Goal: Task Accomplishment & Management: Manage account settings

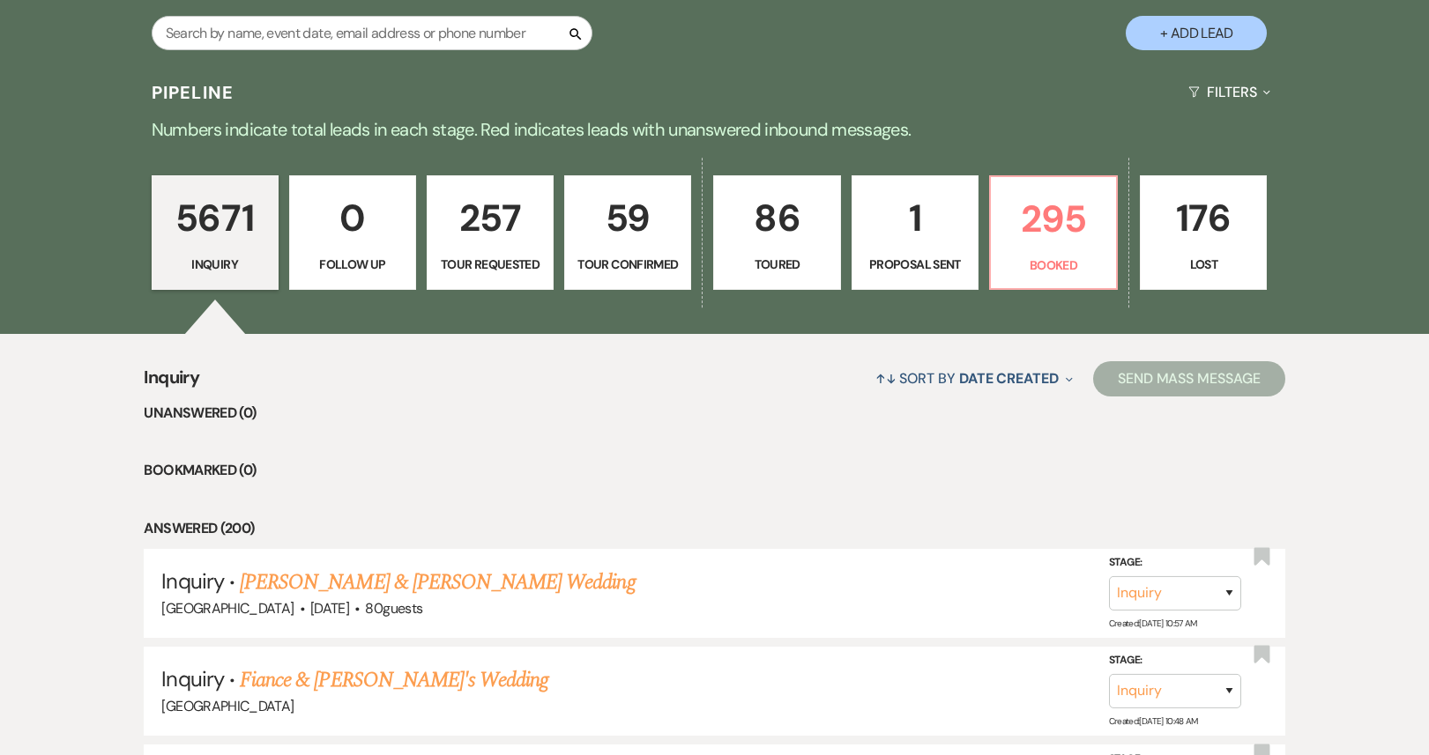
scroll to position [369, 0]
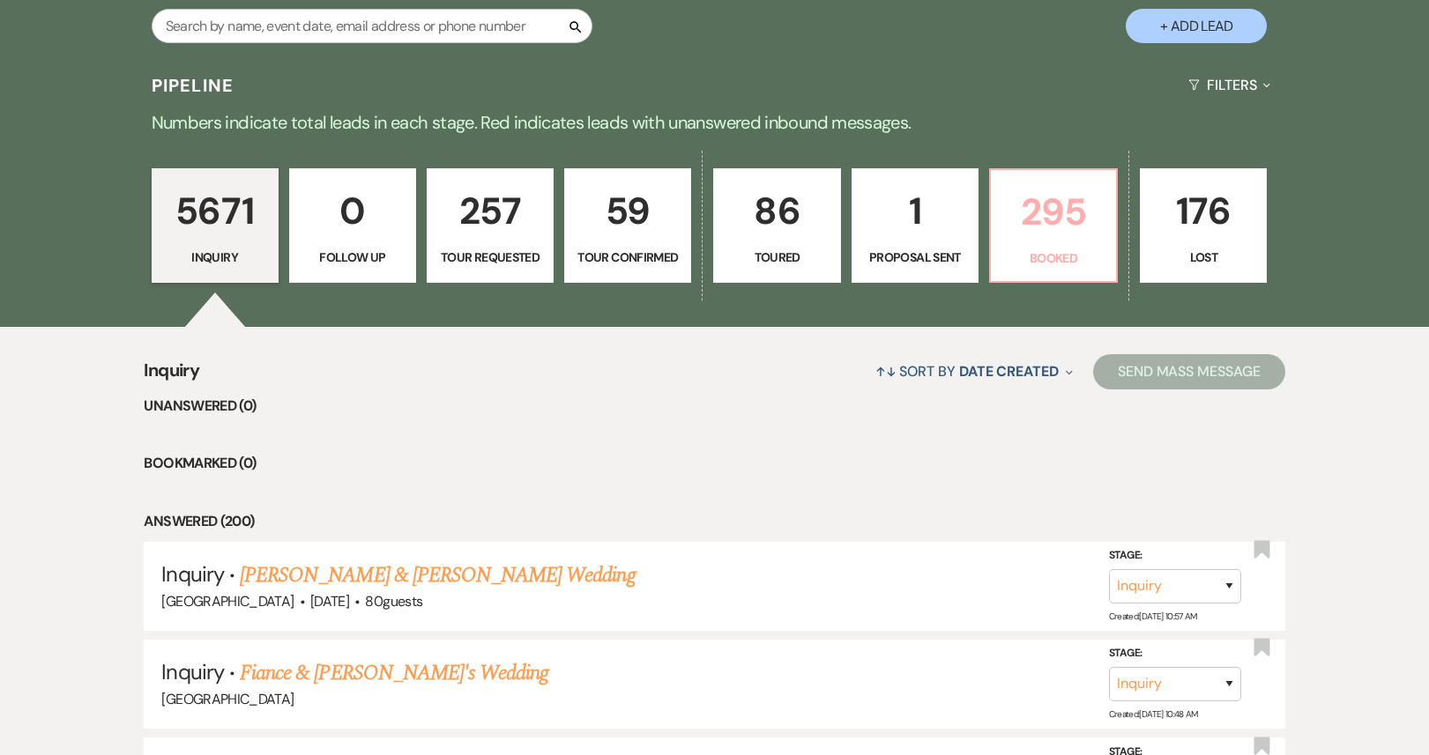
click at [1032, 227] on p "295" at bounding box center [1053, 211] width 104 height 59
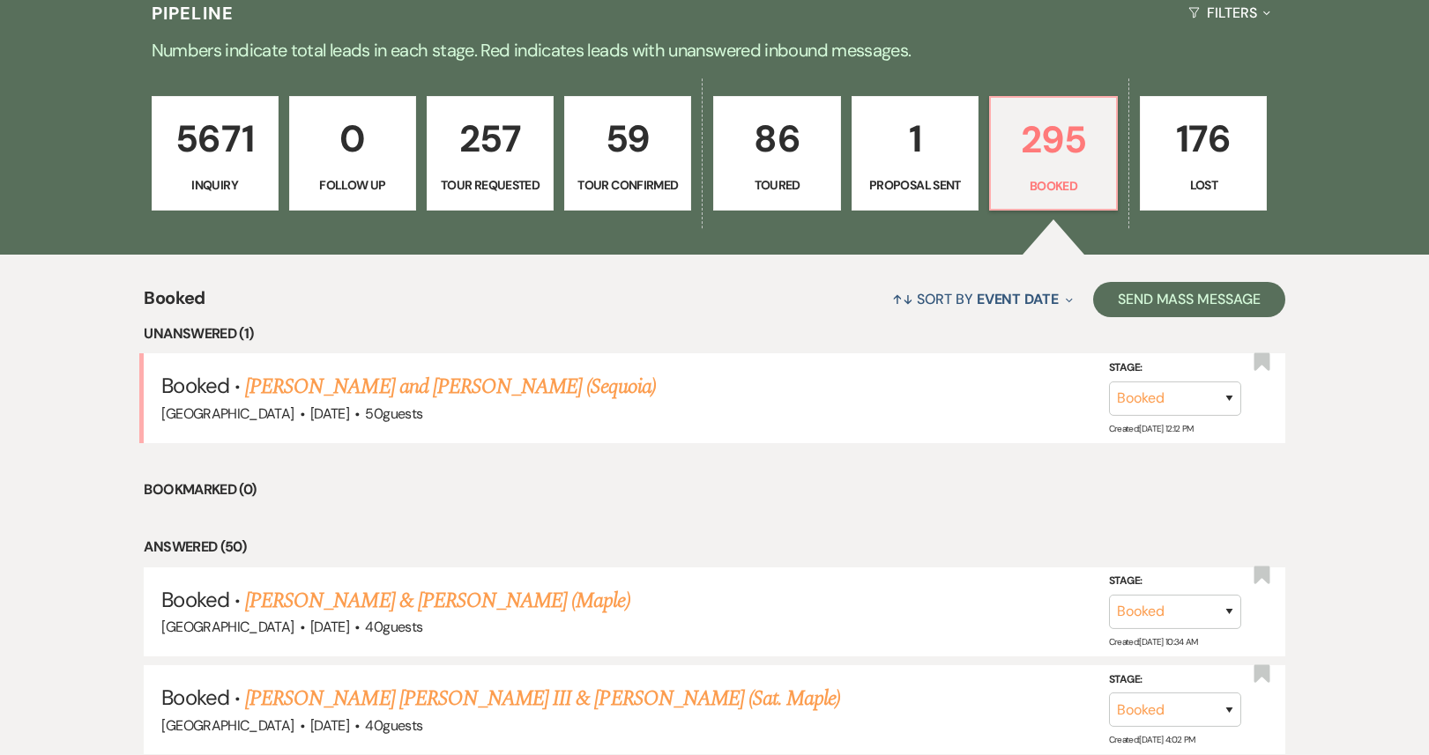
scroll to position [473, 0]
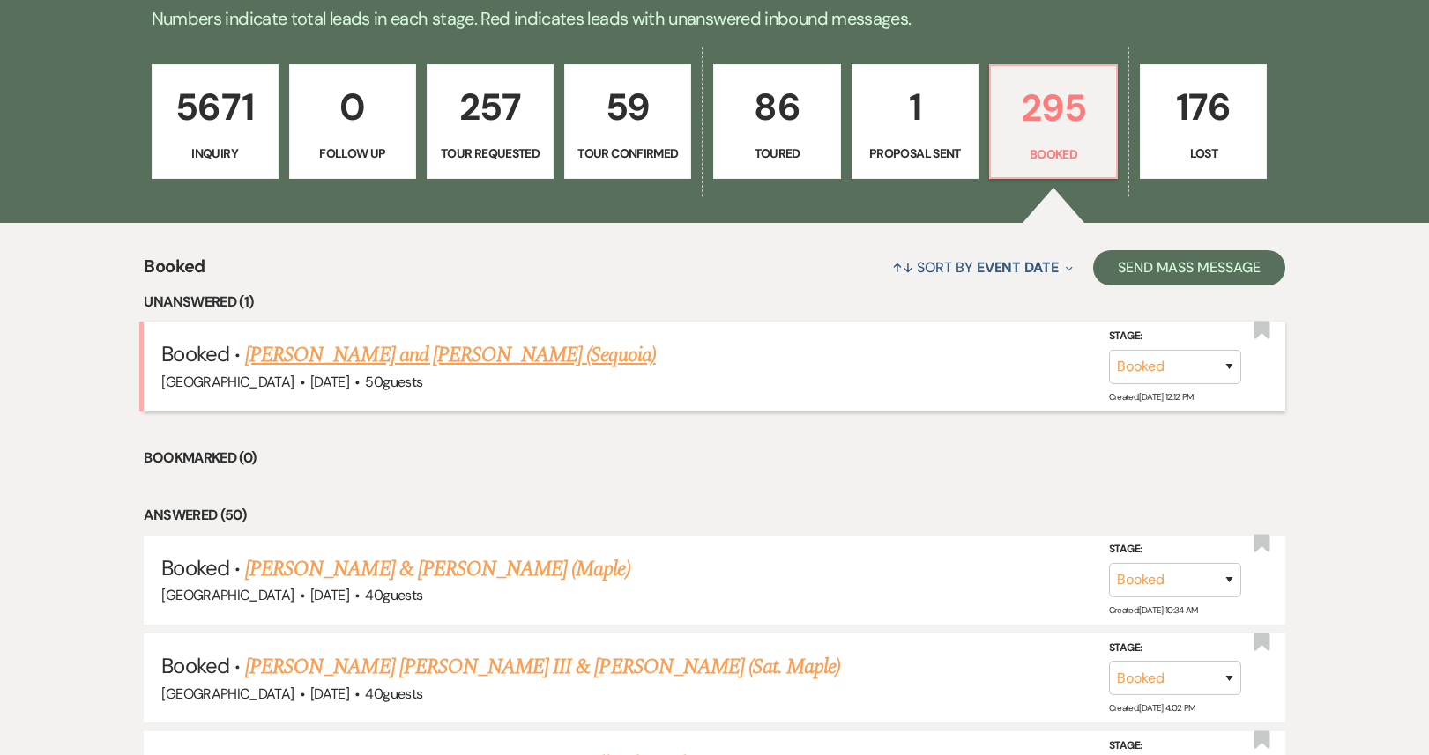
click at [461, 363] on link "[PERSON_NAME] and [PERSON_NAME] (Sequoia)" at bounding box center [450, 355] width 411 height 32
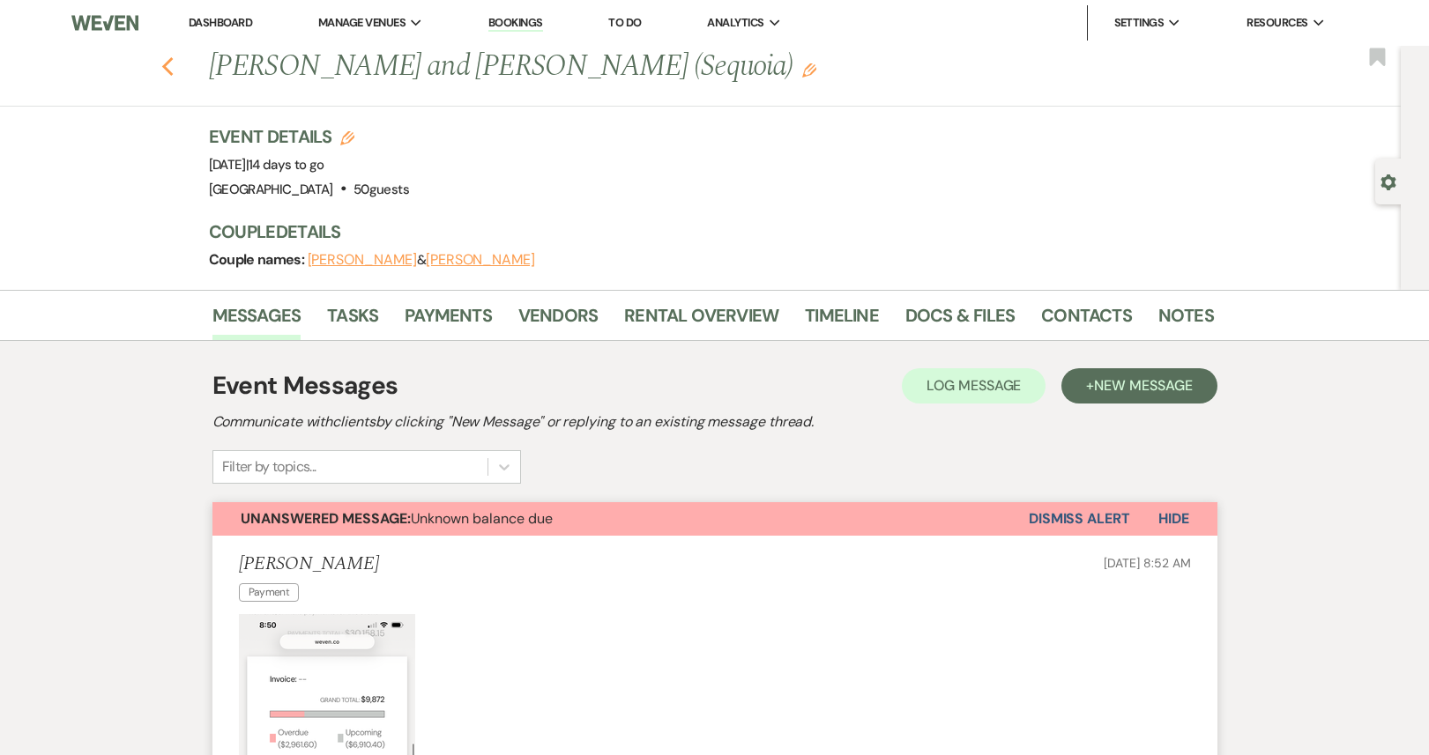
click at [166, 66] on icon "Previous" at bounding box center [167, 66] width 13 height 21
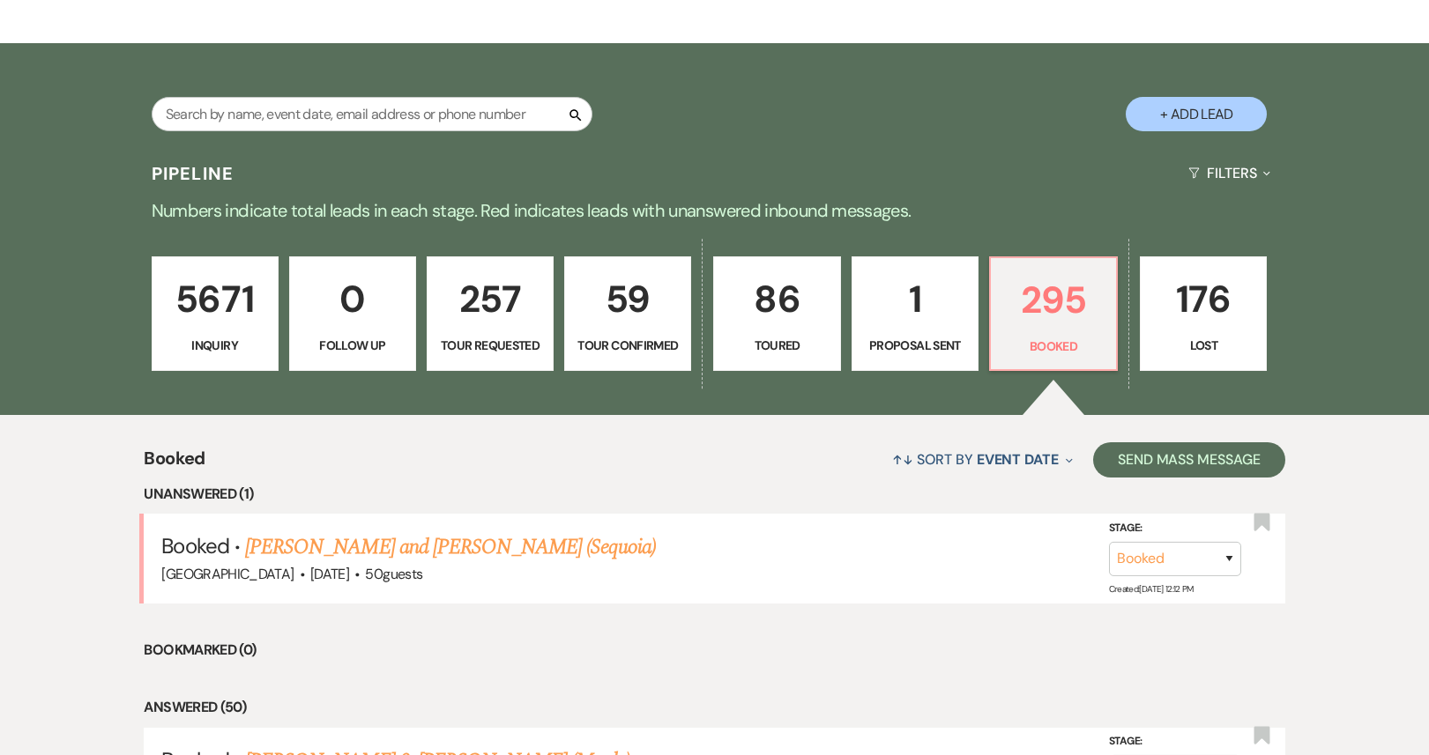
scroll to position [554, 0]
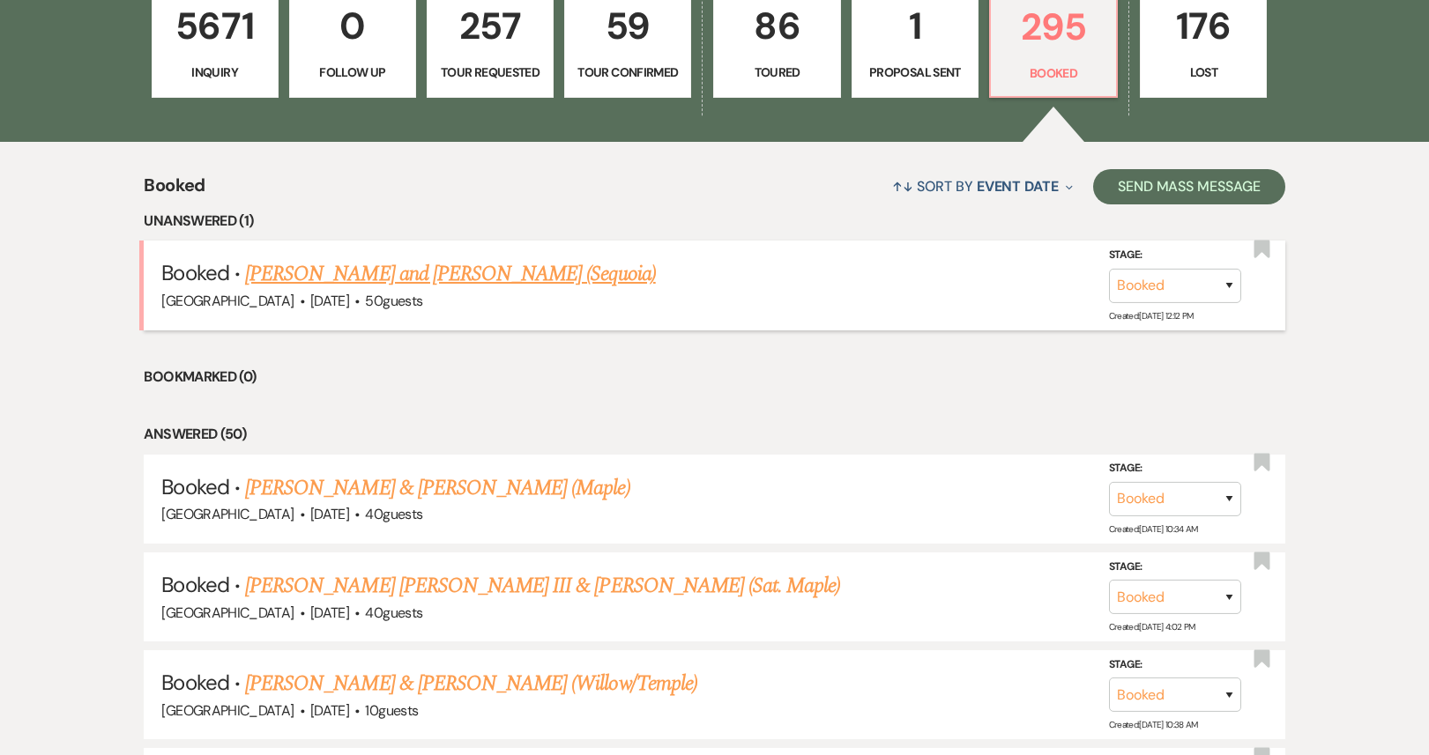
click at [418, 284] on link "[PERSON_NAME] and [PERSON_NAME] (Sequoia)" at bounding box center [450, 274] width 411 height 32
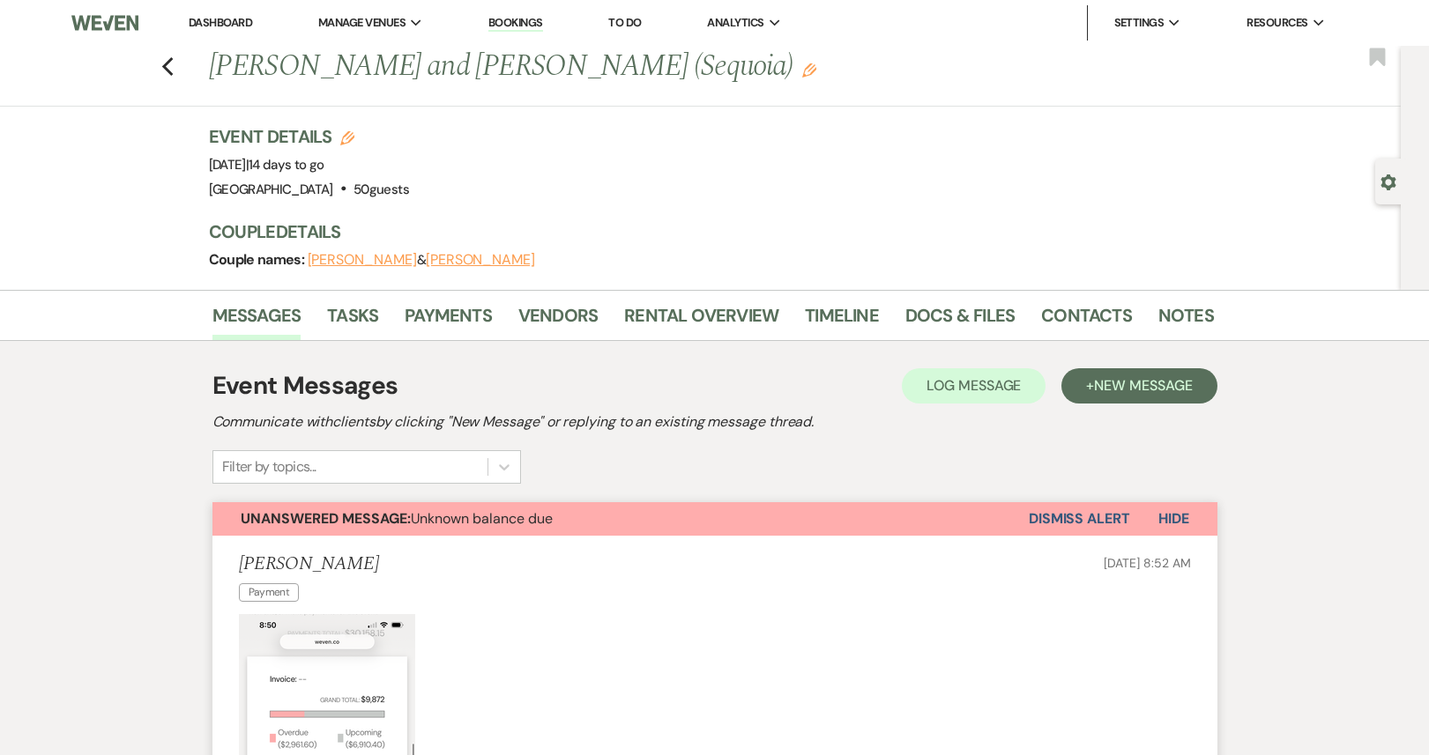
click at [1074, 526] on button "Dismiss Alert" at bounding box center [1079, 518] width 101 height 33
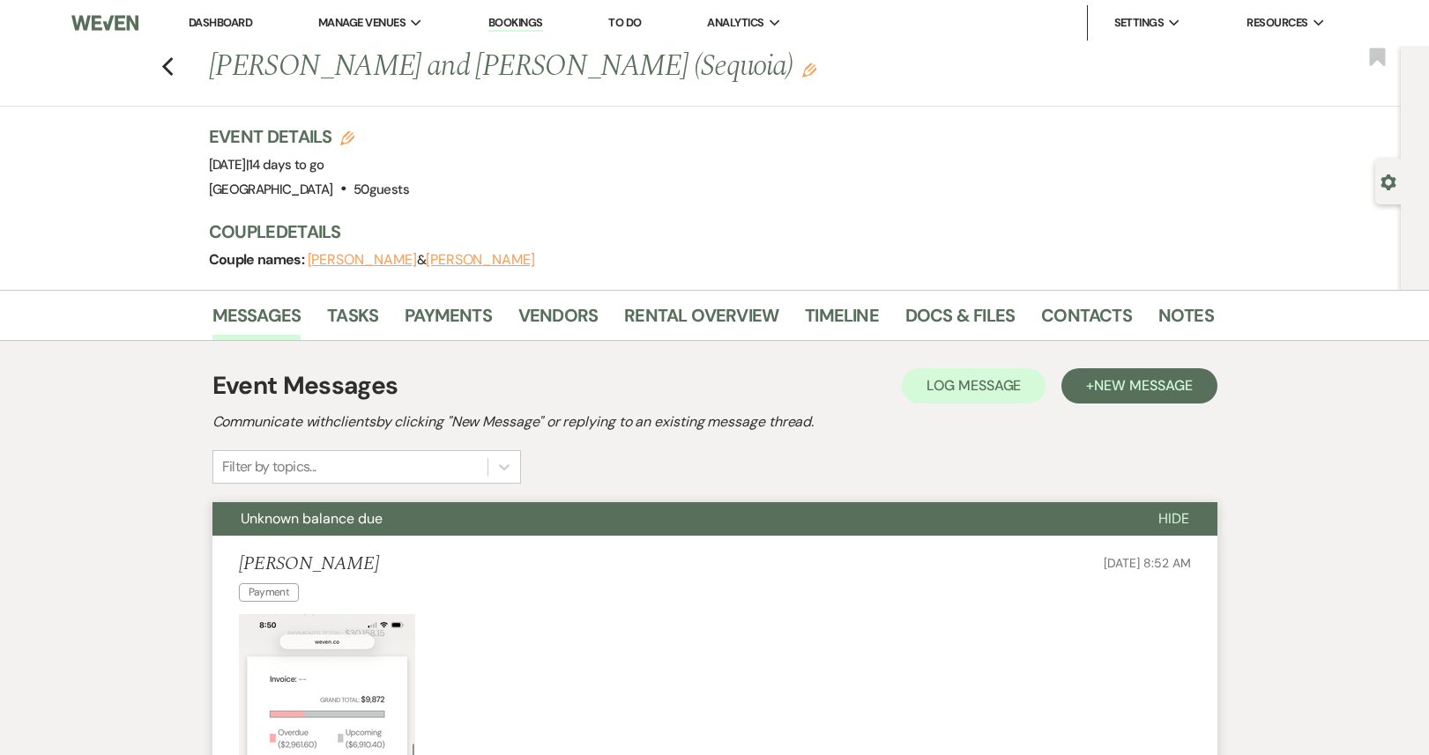
click at [228, 27] on link "Dashboard" at bounding box center [220, 22] width 63 height 15
